Goal: Transaction & Acquisition: Book appointment/travel/reservation

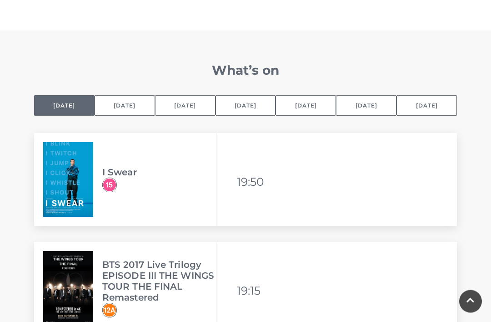
click at [312, 107] on button "[DATE]" at bounding box center [306, 106] width 61 height 20
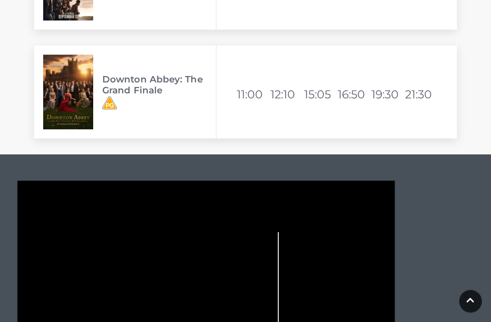
scroll to position [2437, 0]
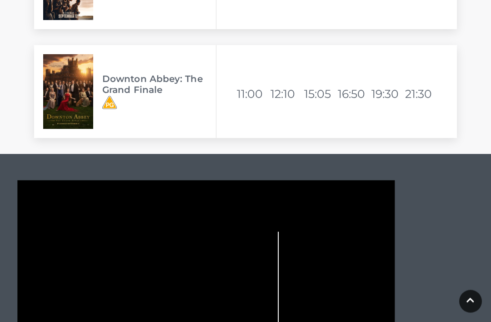
click at [325, 96] on li "15:05" at bounding box center [320, 94] width 32 height 22
click at [323, 93] on li "15:05" at bounding box center [320, 94] width 32 height 22
click at [323, 90] on li "15:05" at bounding box center [320, 94] width 32 height 22
click at [322, 124] on div "Downton Abbey: The Grand Finale Available viewing times 11:00 12:10 15:05 16:50…" at bounding box center [245, 91] width 423 height 93
click at [322, 91] on li "15:05" at bounding box center [320, 94] width 32 height 22
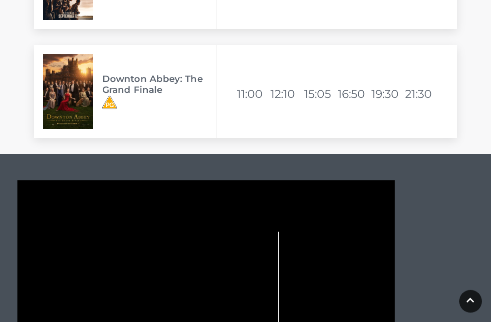
click at [321, 91] on li "15:05" at bounding box center [320, 94] width 32 height 22
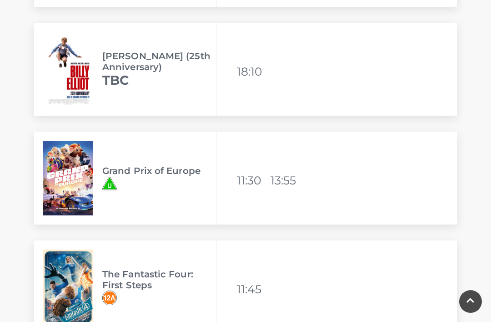
scroll to position [1045, 0]
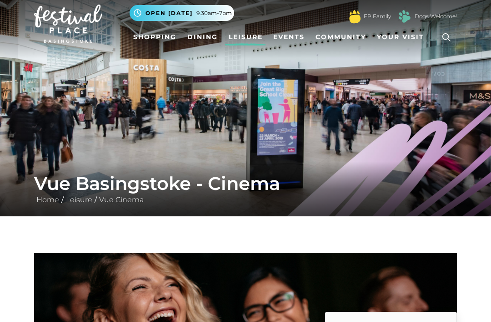
scroll to position [10, 0]
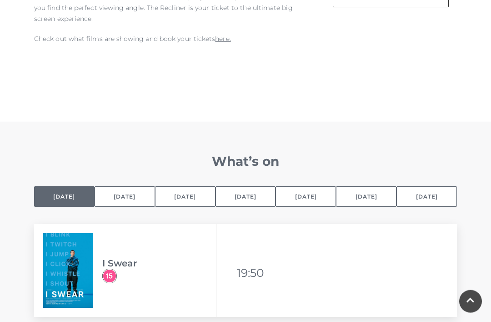
scroll to position [518, 0]
click at [297, 195] on button "[DATE]" at bounding box center [306, 196] width 61 height 20
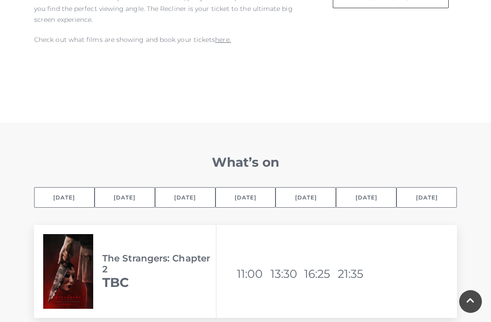
scroll to position [517, 0]
click at [300, 196] on button "[DATE]" at bounding box center [306, 197] width 61 height 20
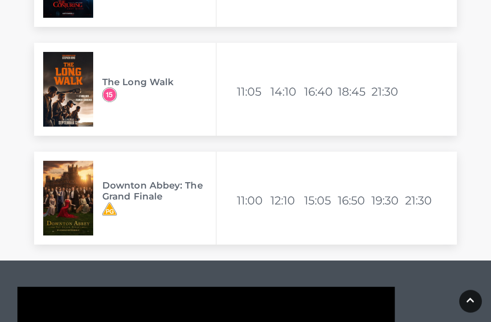
scroll to position [2331, 0]
click at [320, 197] on li "15:05" at bounding box center [320, 200] width 32 height 22
click at [318, 199] on li "15:05" at bounding box center [320, 200] width 32 height 22
click at [320, 226] on div "Downton Abbey: The Grand Finale Available viewing times 11:00 12:10 15:05 16:50…" at bounding box center [245, 197] width 423 height 93
click at [313, 199] on li "15:05" at bounding box center [320, 200] width 32 height 22
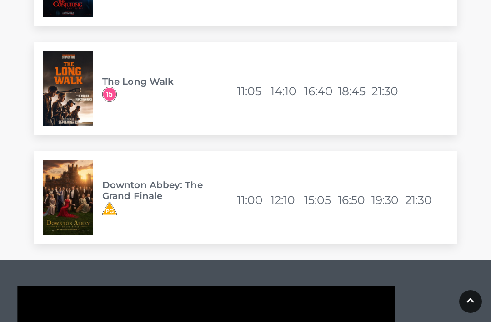
click at [313, 197] on li "15:05" at bounding box center [320, 200] width 32 height 22
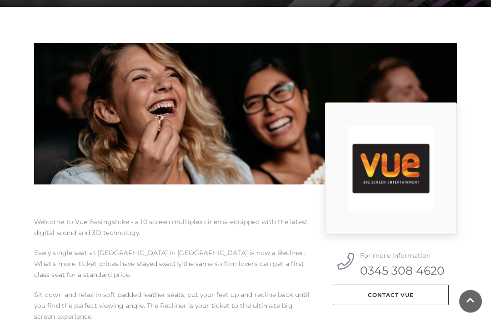
scroll to position [0, 0]
